Goal: Book appointment/travel/reservation

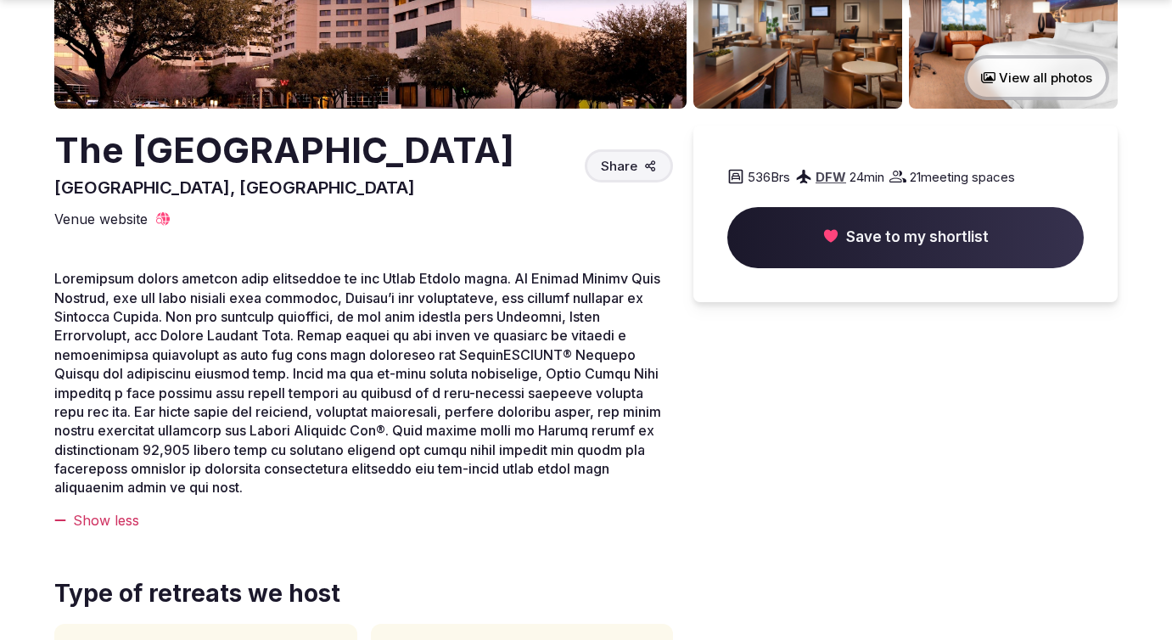
scroll to position [390, 0]
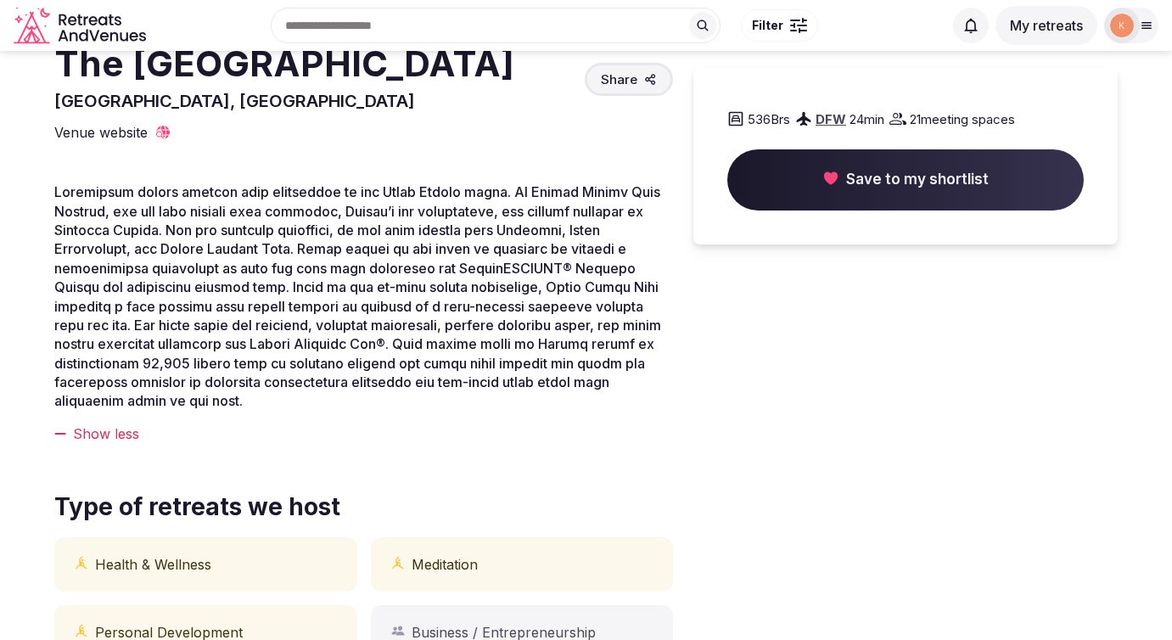
scroll to position [0, 0]
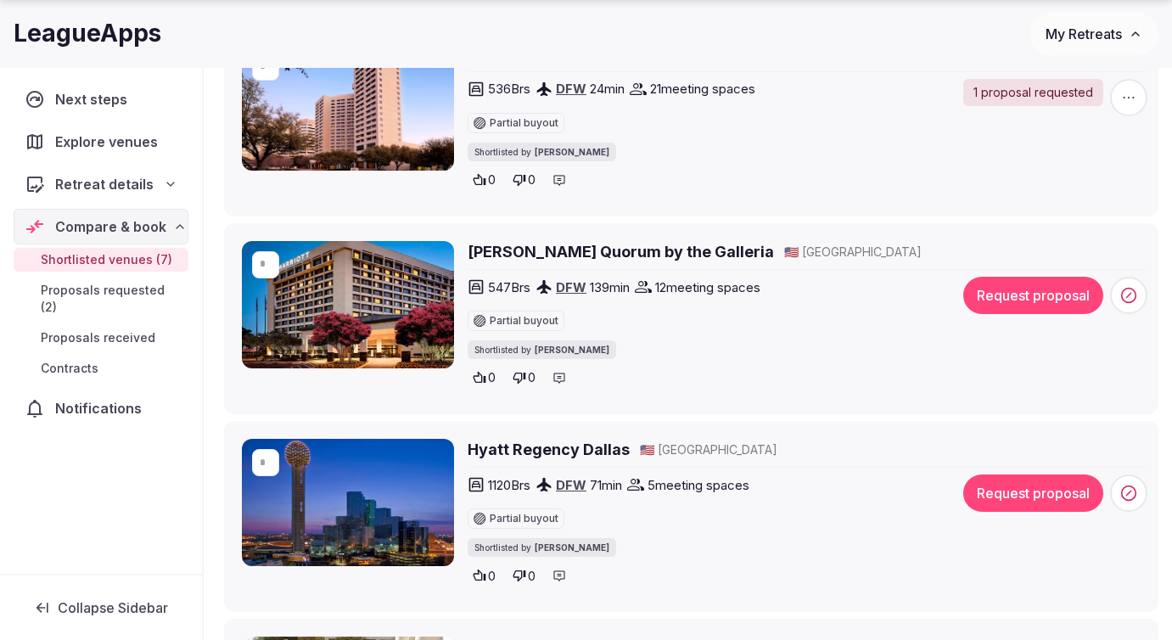
scroll to position [406, 0]
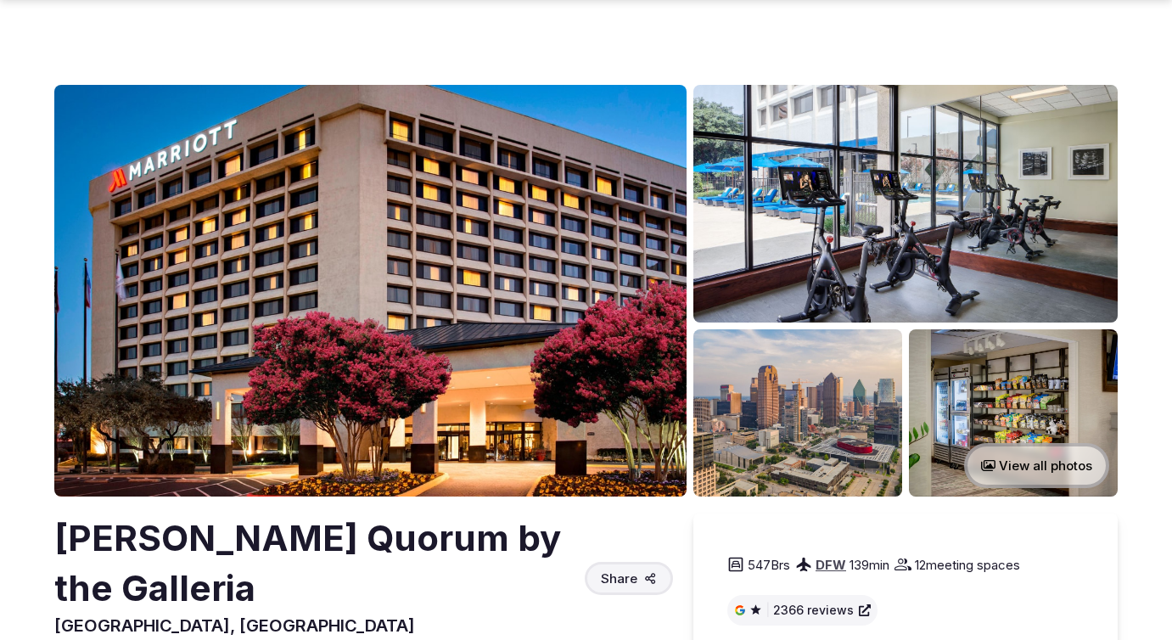
scroll to position [279, 0]
